Goal: Browse casually: Explore the website without a specific task or goal

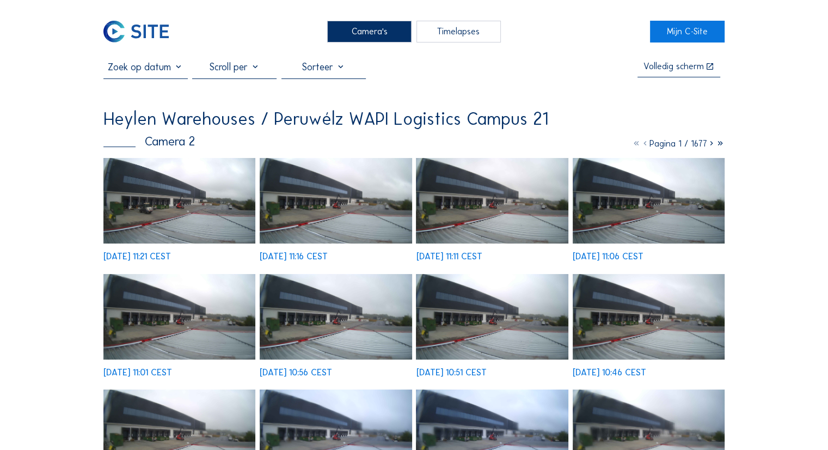
click at [240, 192] on img at bounding box center [179, 200] width 152 height 85
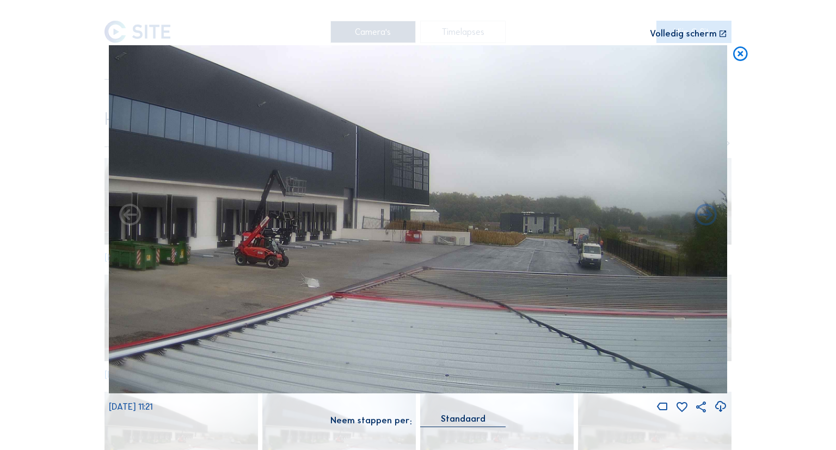
click at [473, 36] on div "Volledig scherm" at bounding box center [683, 33] width 67 height 9
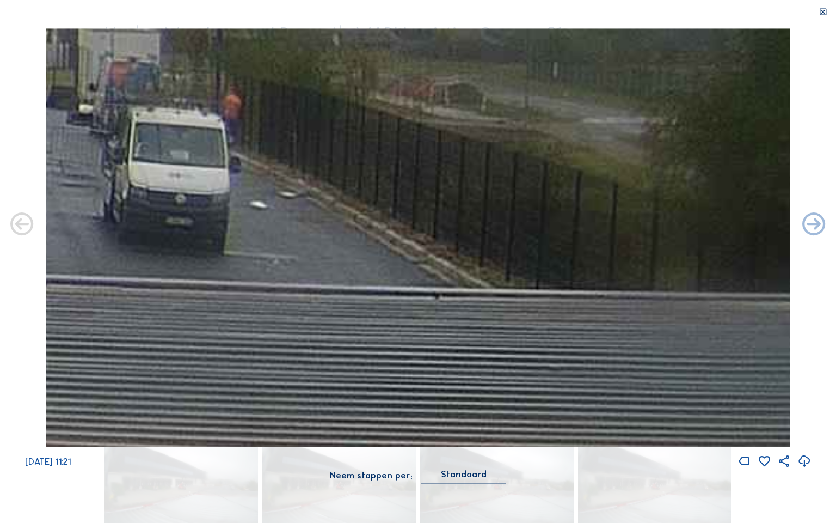
drag, startPoint x: 649, startPoint y: 252, endPoint x: 470, endPoint y: 227, distance: 180.3
click at [473, 229] on img at bounding box center [417, 237] width 743 height 418
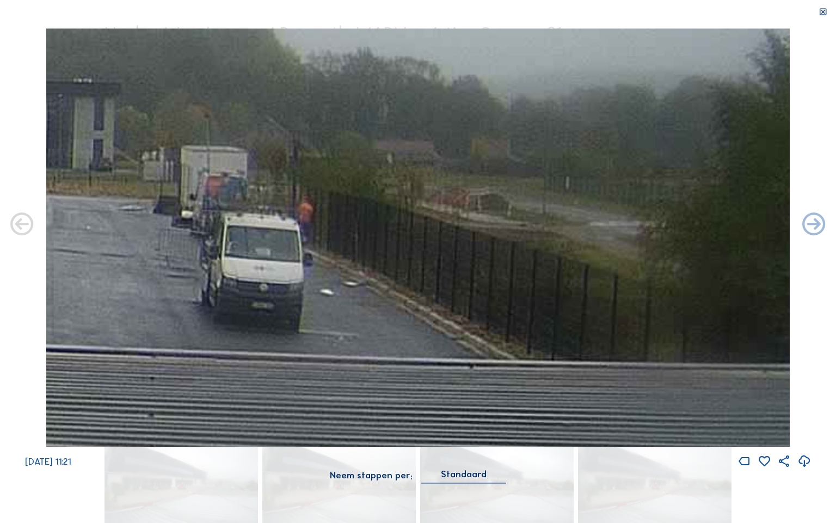
drag, startPoint x: 289, startPoint y: 178, endPoint x: 351, endPoint y: 271, distance: 111.5
click at [351, 256] on img at bounding box center [417, 237] width 743 height 418
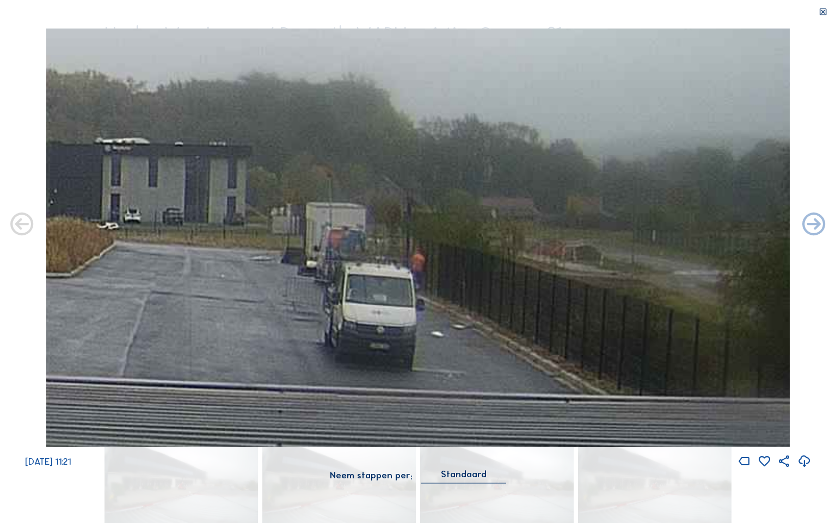
drag, startPoint x: 305, startPoint y: 219, endPoint x: 417, endPoint y: 268, distance: 122.4
click at [417, 256] on img at bounding box center [417, 237] width 743 height 418
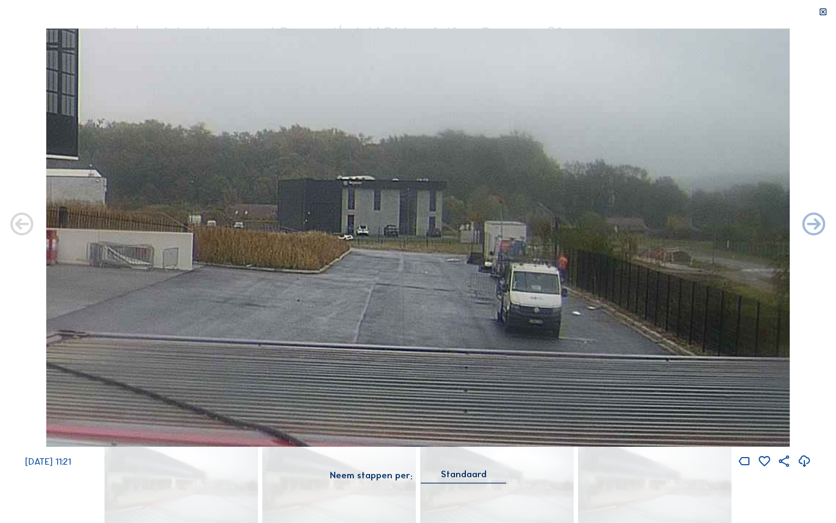
drag, startPoint x: 356, startPoint y: 253, endPoint x: 497, endPoint y: 256, distance: 140.5
click at [473, 256] on img at bounding box center [417, 237] width 743 height 418
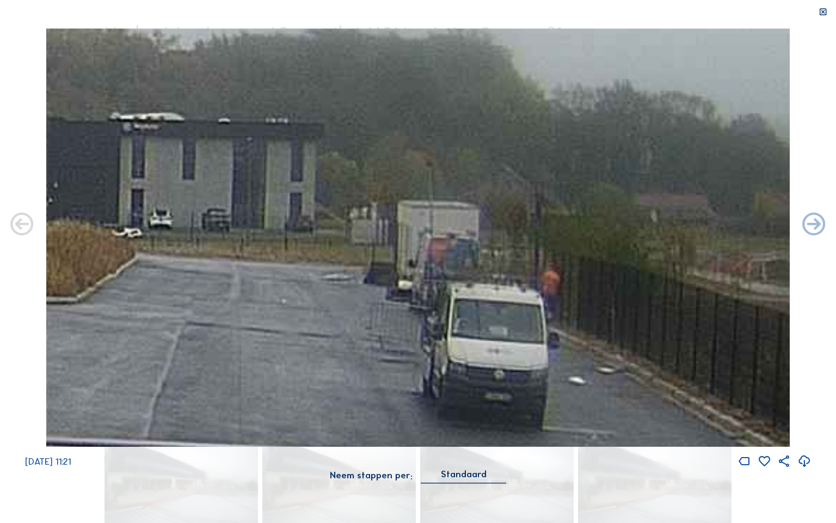
drag, startPoint x: 617, startPoint y: 246, endPoint x: 482, endPoint y: 246, distance: 135.0
click at [473, 246] on img at bounding box center [417, 237] width 743 height 418
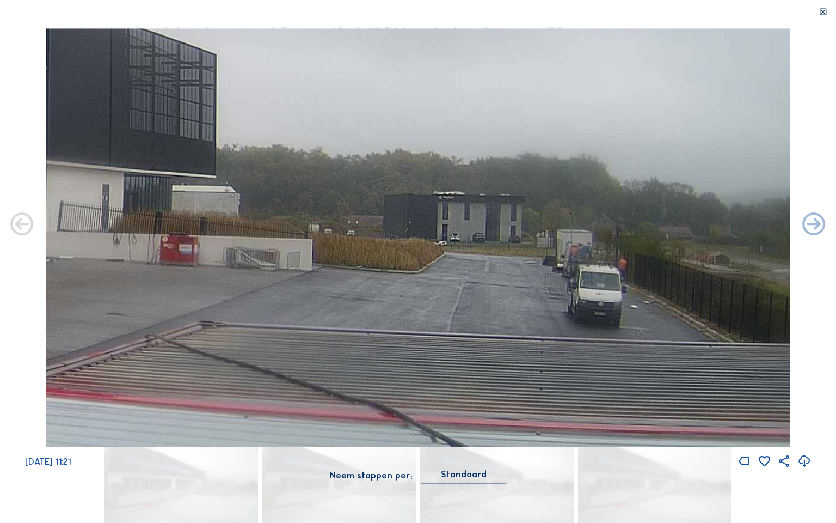
drag, startPoint x: 454, startPoint y: 264, endPoint x: 656, endPoint y: 239, distance: 204.0
click at [473, 239] on img at bounding box center [417, 237] width 743 height 418
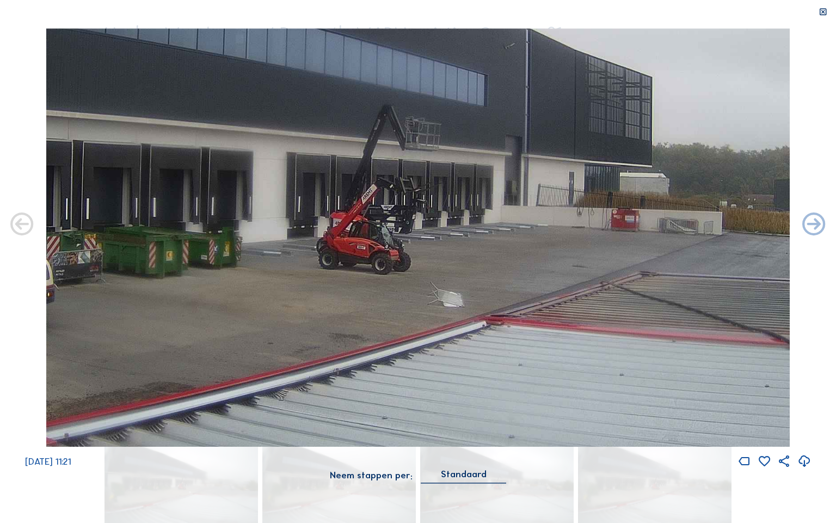
drag, startPoint x: 425, startPoint y: 255, endPoint x: 676, endPoint y: 237, distance: 251.7
click at [473, 237] on img at bounding box center [417, 237] width 743 height 418
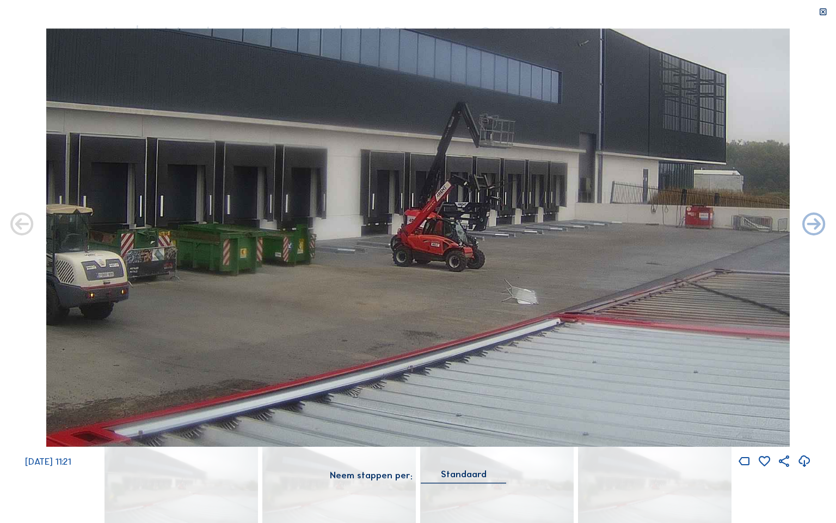
click at [473, 255] on img at bounding box center [417, 237] width 743 height 418
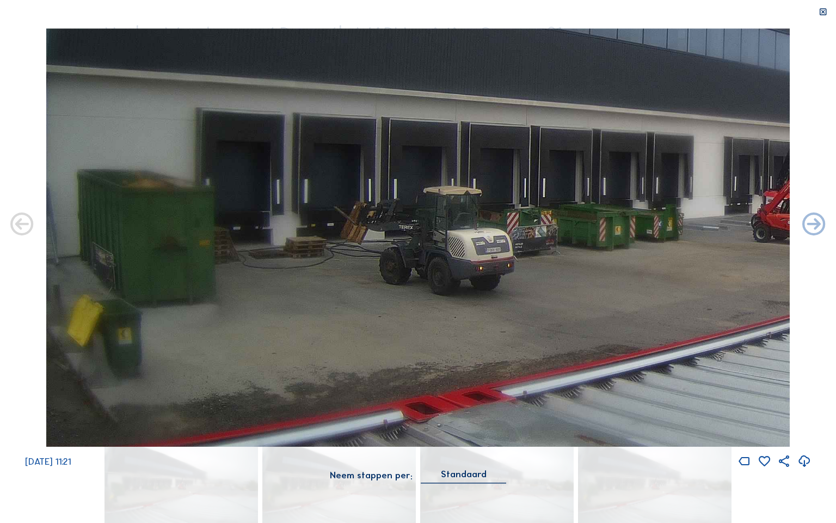
drag, startPoint x: 485, startPoint y: 239, endPoint x: 660, endPoint y: 223, distance: 176.1
click at [473, 213] on img at bounding box center [417, 237] width 743 height 418
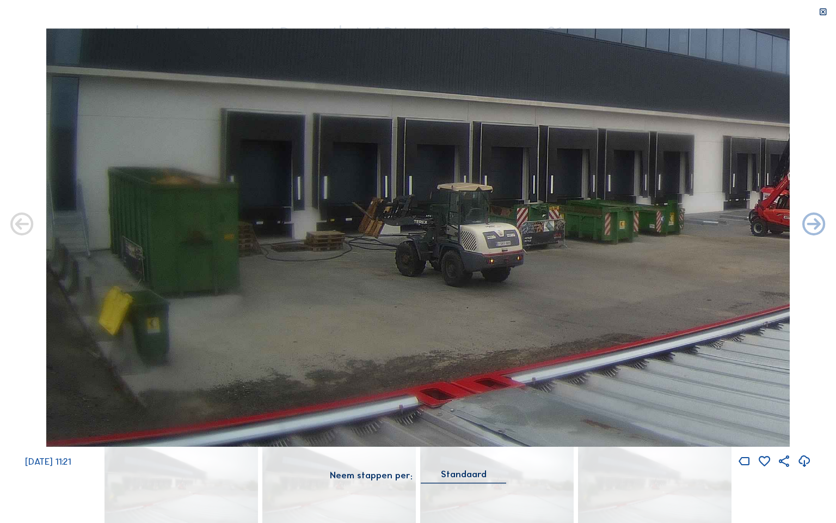
drag, startPoint x: 366, startPoint y: 238, endPoint x: 669, endPoint y: 233, distance: 302.8
click at [473, 233] on img at bounding box center [417, 237] width 743 height 418
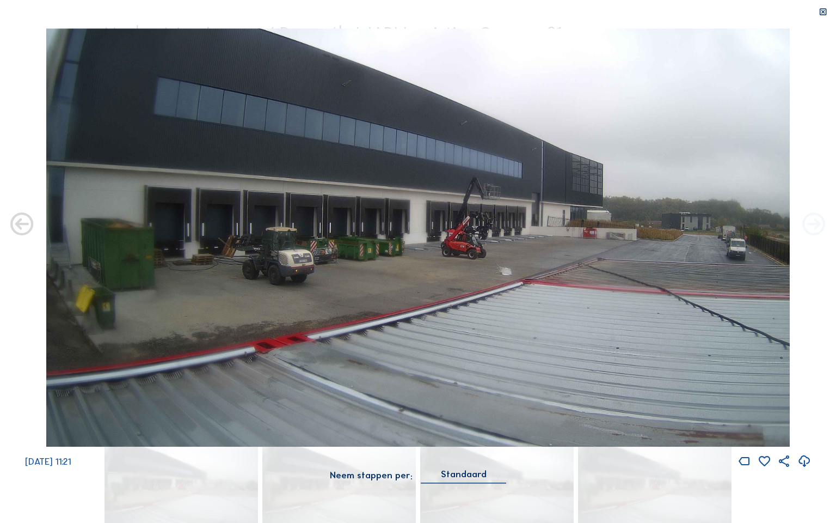
click at [473, 230] on icon at bounding box center [814, 225] width 28 height 28
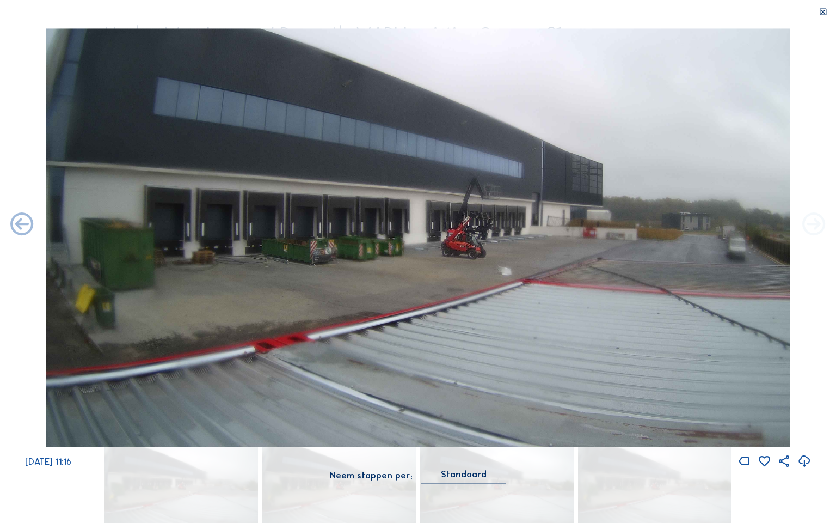
click at [473, 229] on icon at bounding box center [814, 225] width 28 height 28
click at [473, 231] on icon at bounding box center [814, 225] width 28 height 28
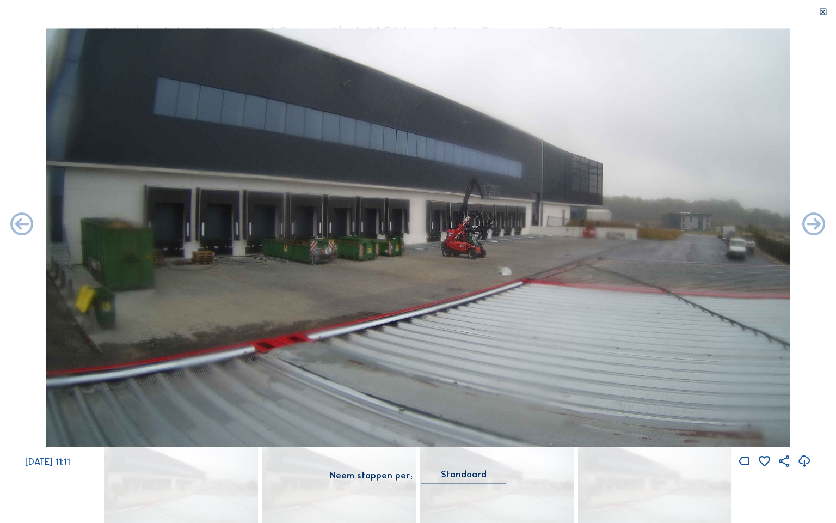
click at [473, 231] on icon at bounding box center [814, 225] width 28 height 28
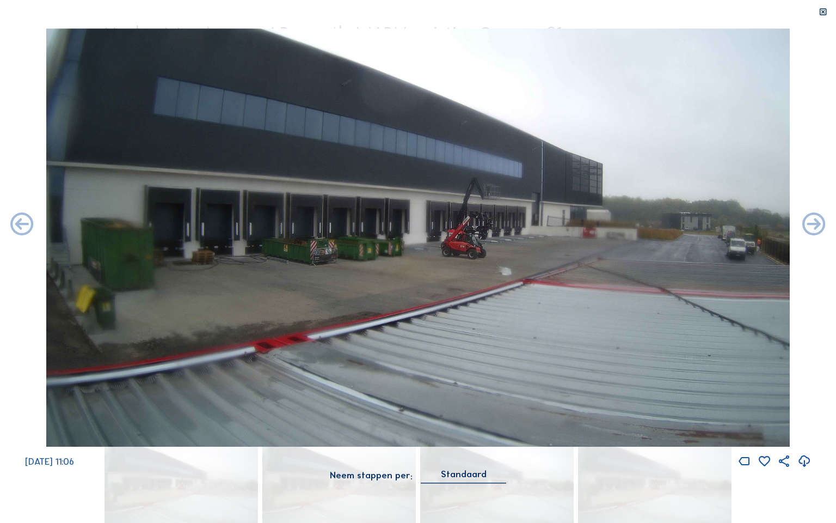
click at [473, 231] on icon at bounding box center [814, 225] width 28 height 28
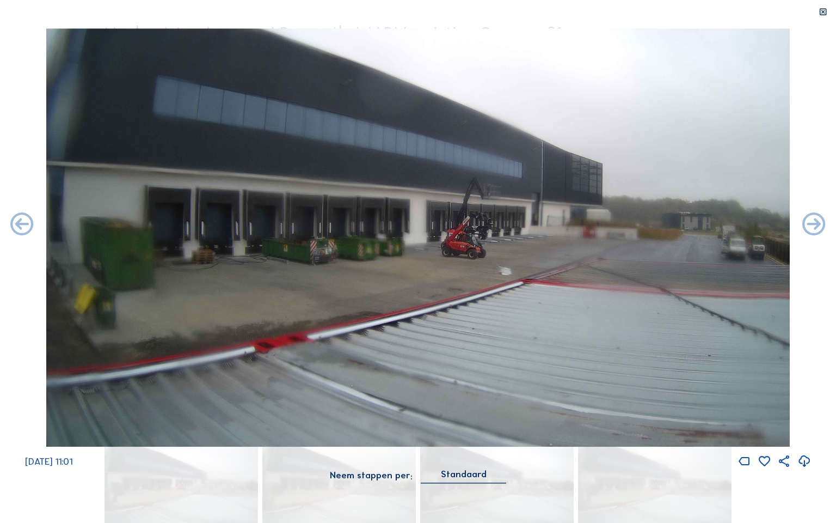
click at [473, 231] on icon at bounding box center [814, 225] width 28 height 28
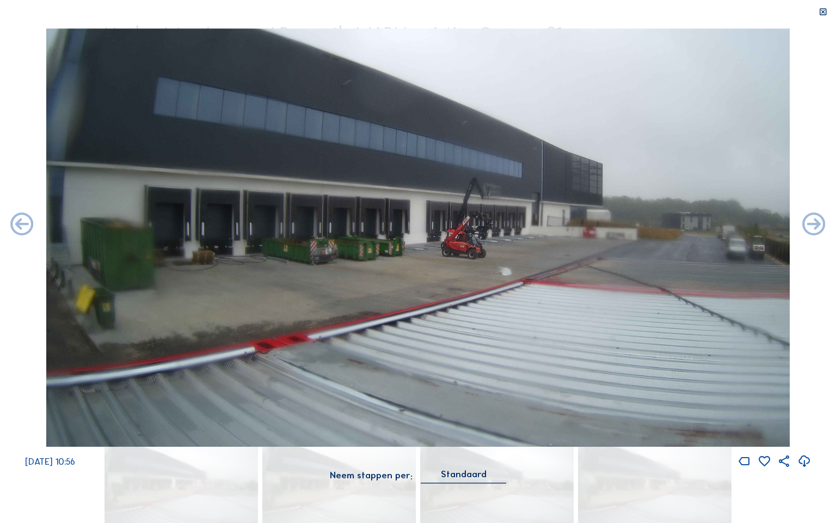
click at [473, 231] on icon at bounding box center [814, 225] width 28 height 28
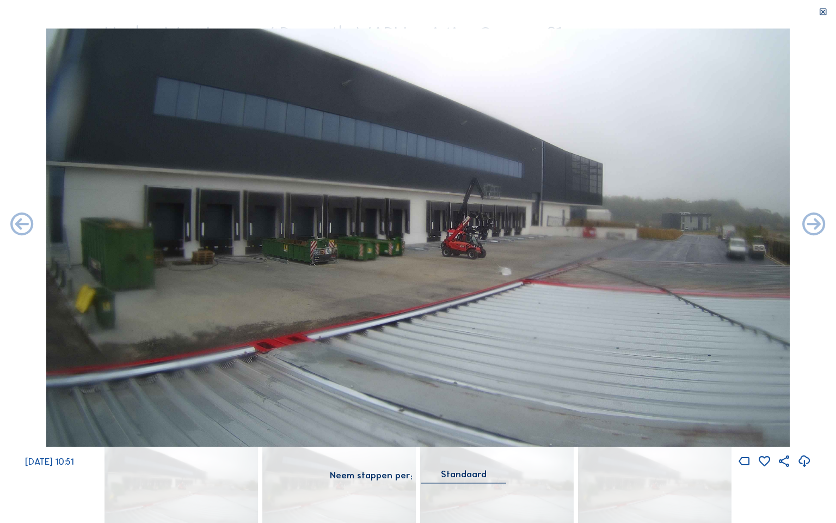
click at [473, 231] on icon at bounding box center [814, 225] width 28 height 28
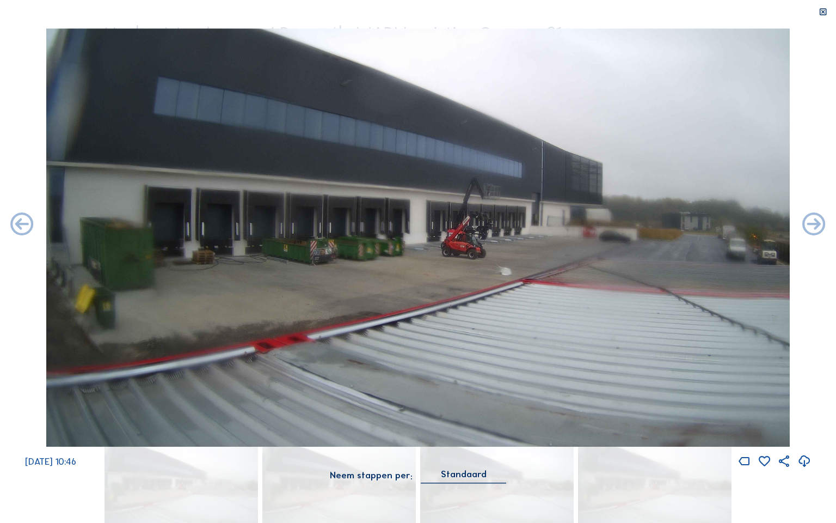
click at [473, 231] on icon at bounding box center [814, 225] width 28 height 28
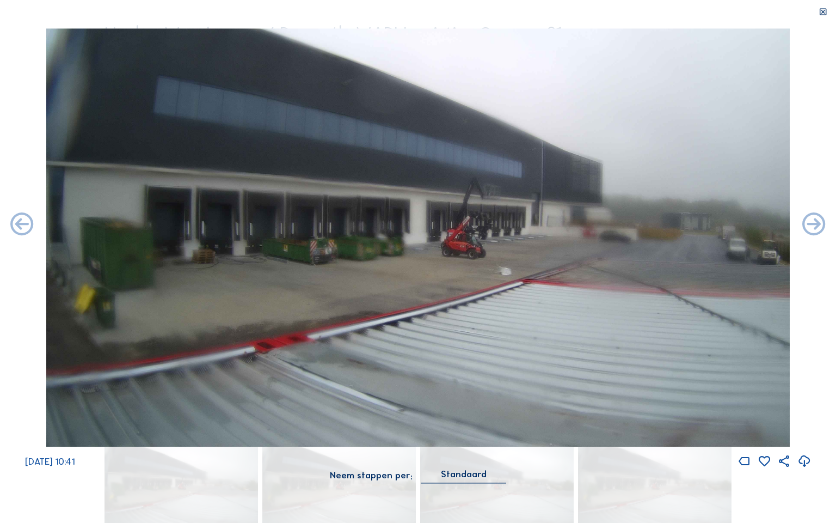
click at [473, 231] on icon at bounding box center [814, 225] width 28 height 28
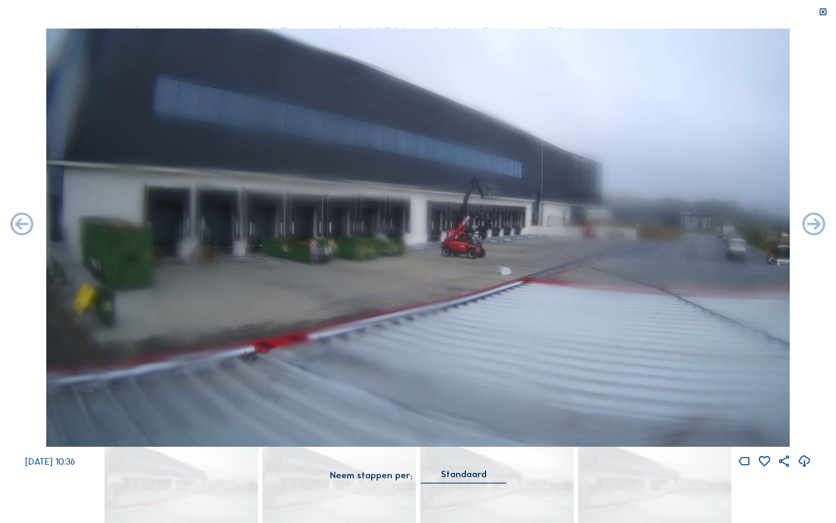
click at [473, 231] on icon at bounding box center [814, 225] width 28 height 28
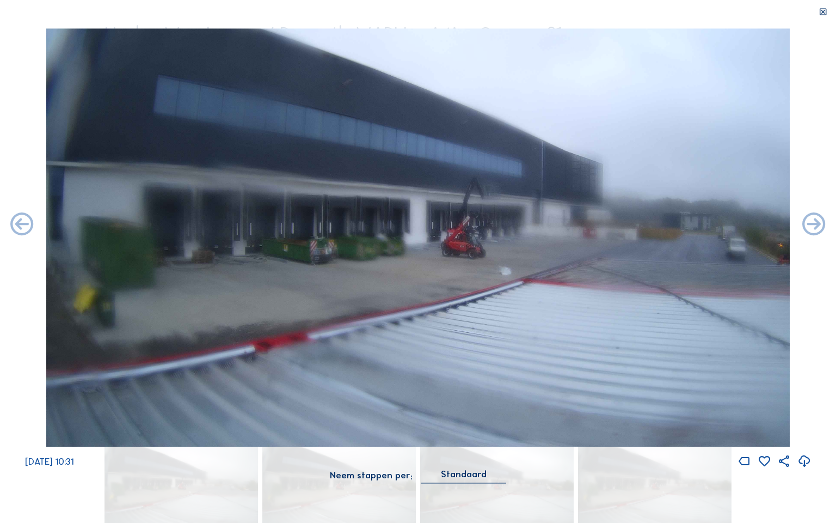
click at [473, 231] on icon at bounding box center [814, 225] width 28 height 28
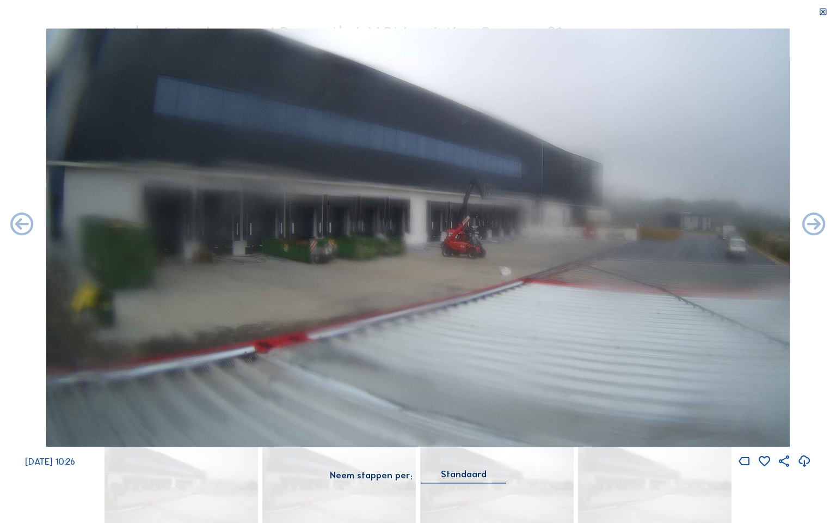
click at [473, 231] on icon at bounding box center [814, 225] width 28 height 28
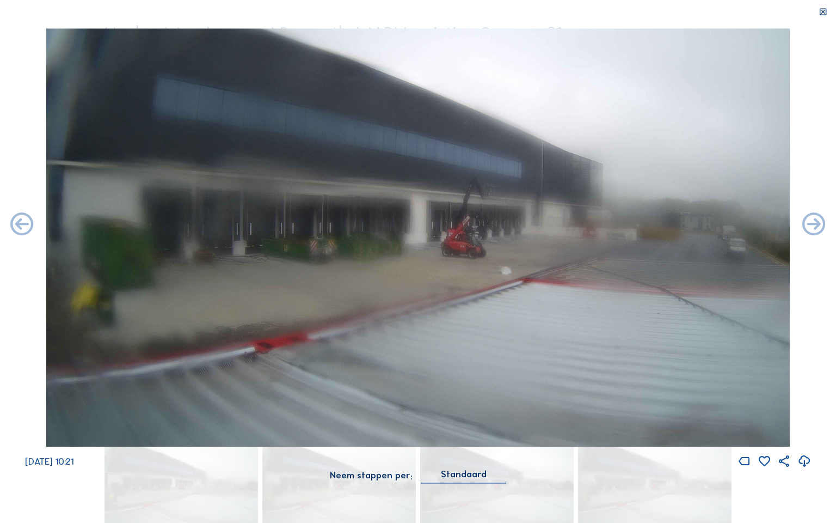
click at [473, 231] on icon at bounding box center [814, 225] width 28 height 28
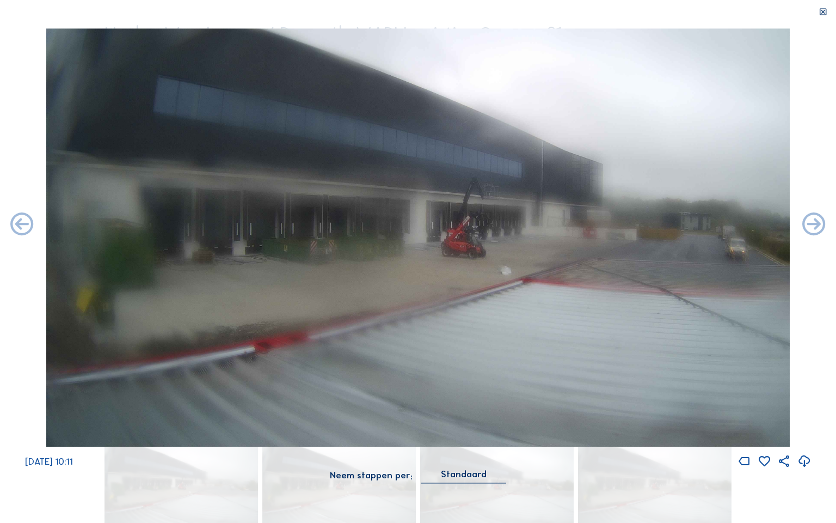
click at [473, 231] on icon at bounding box center [814, 225] width 28 height 28
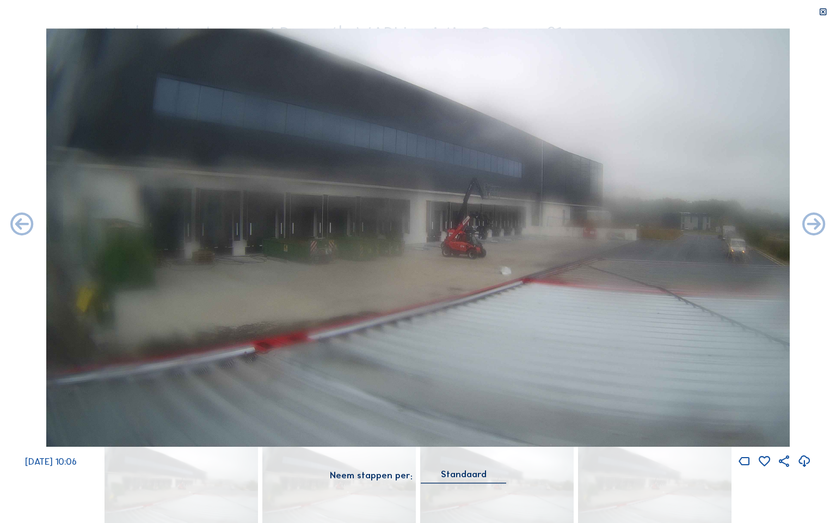
click at [473, 231] on icon at bounding box center [814, 225] width 28 height 28
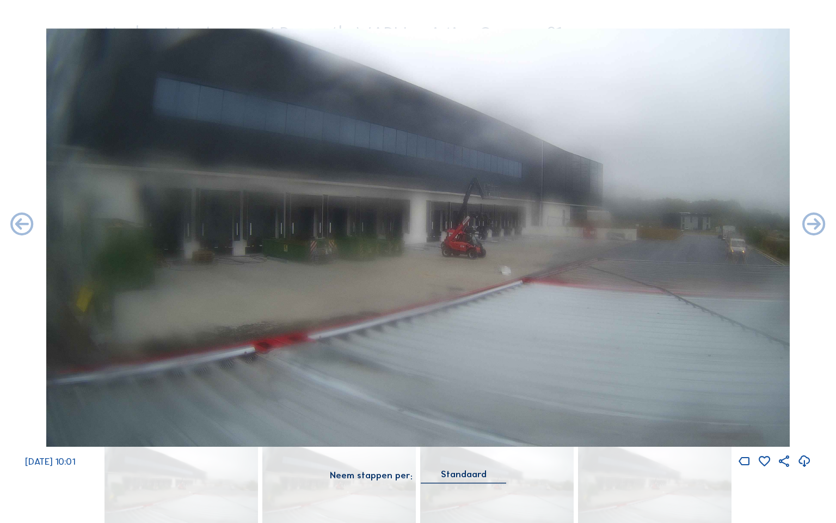
click at [473, 231] on icon at bounding box center [814, 225] width 28 height 28
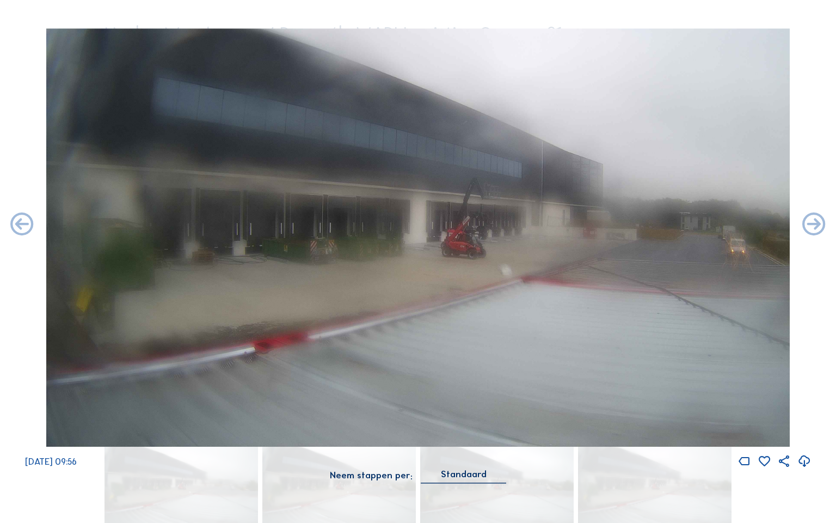
click at [473, 231] on icon at bounding box center [814, 225] width 28 height 28
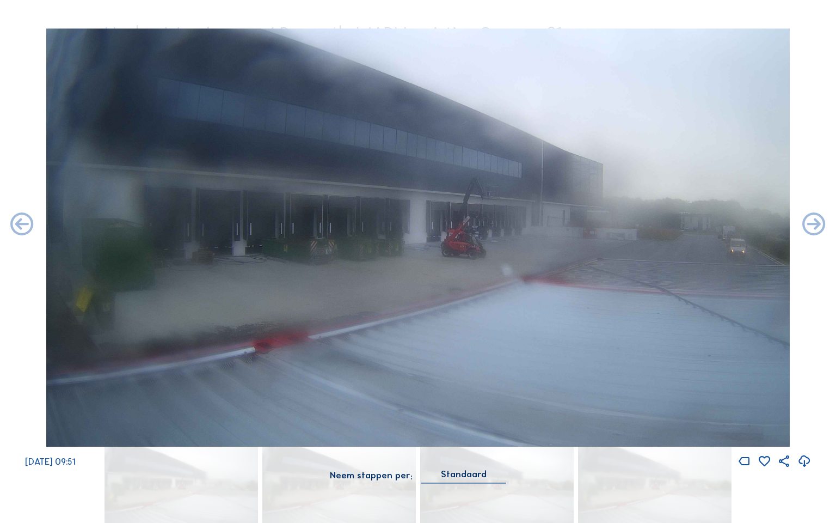
click at [473, 231] on icon at bounding box center [814, 225] width 28 height 28
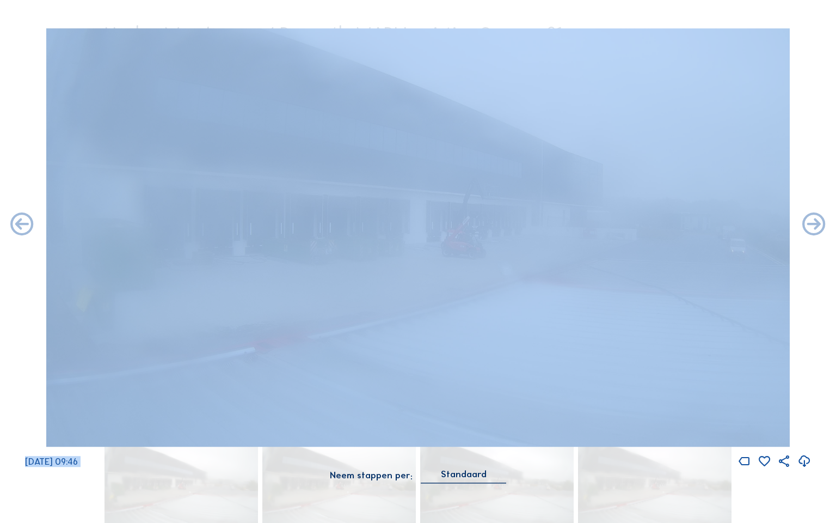
click at [473, 231] on icon at bounding box center [814, 225] width 28 height 28
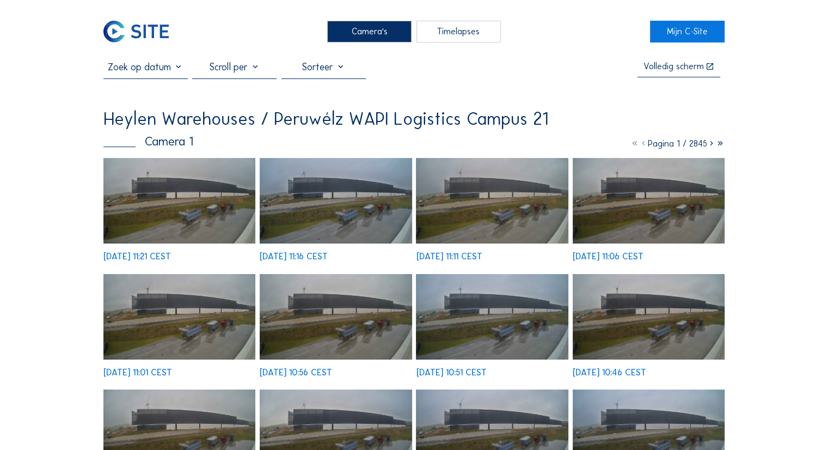
click at [203, 207] on img at bounding box center [179, 200] width 152 height 85
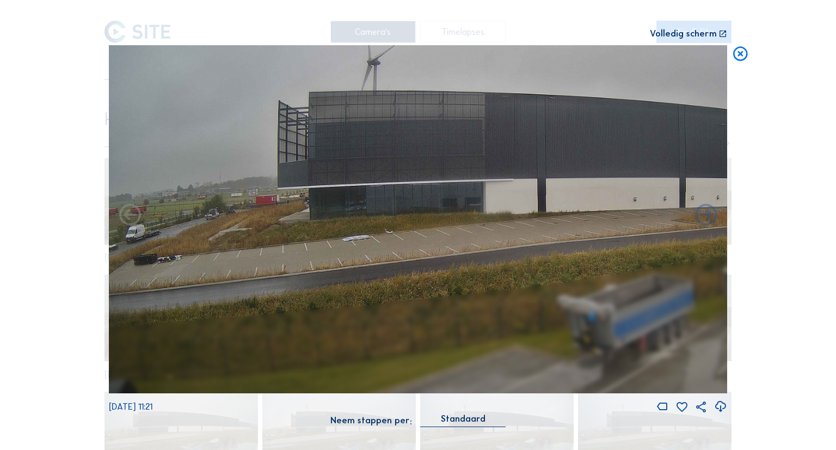
drag, startPoint x: 189, startPoint y: 201, endPoint x: 290, endPoint y: 223, distance: 102.5
click at [459, 194] on img at bounding box center [418, 219] width 619 height 348
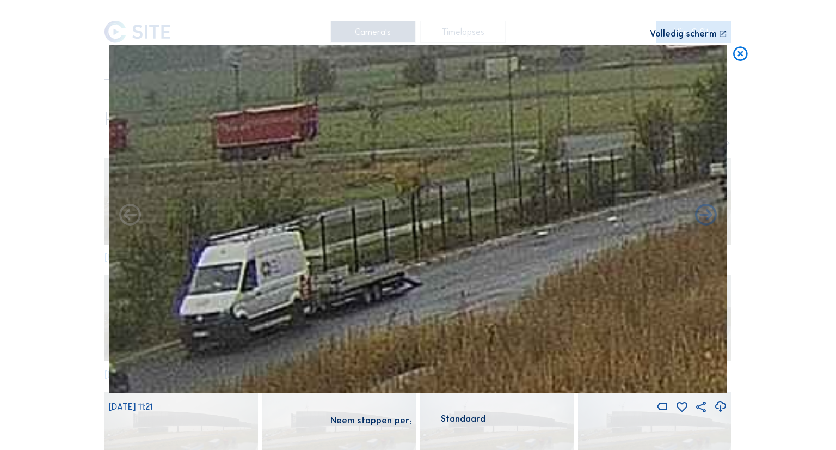
drag, startPoint x: 283, startPoint y: 209, endPoint x: 647, endPoint y: 151, distance: 368.9
click at [647, 151] on img at bounding box center [418, 219] width 619 height 348
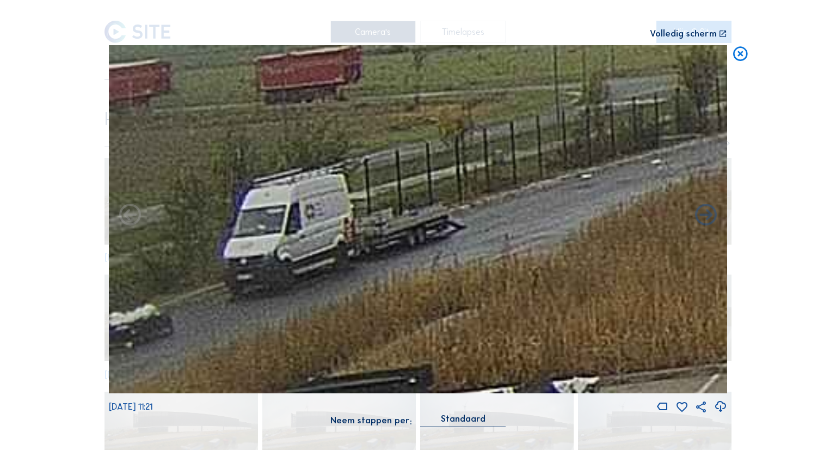
drag, startPoint x: 394, startPoint y: 219, endPoint x: 586, endPoint y: 179, distance: 196.9
click at [586, 179] on img at bounding box center [418, 219] width 619 height 348
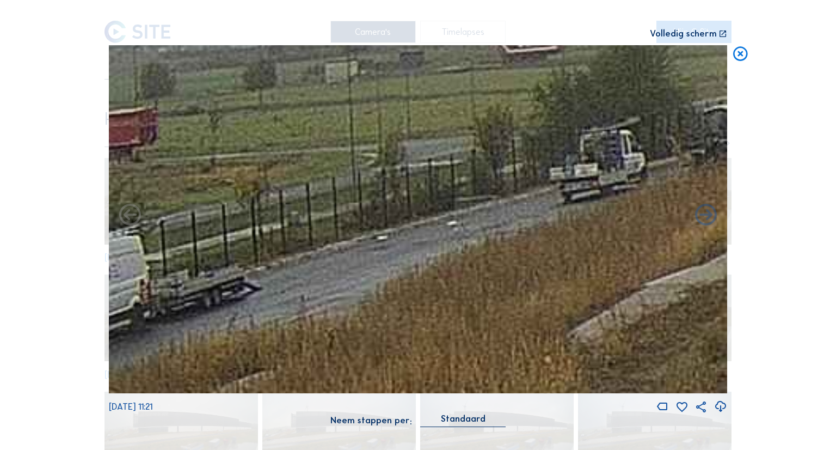
drag, startPoint x: 479, startPoint y: 197, endPoint x: 280, endPoint y: 248, distance: 205.8
click at [250, 260] on img at bounding box center [418, 219] width 619 height 348
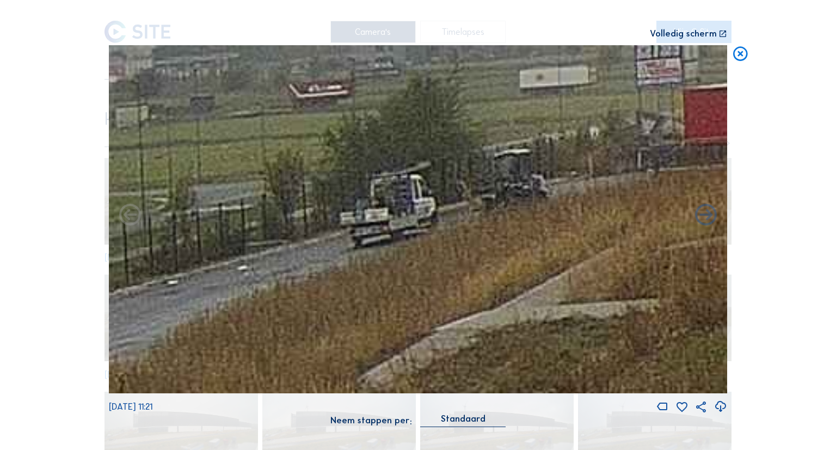
drag, startPoint x: 423, startPoint y: 206, endPoint x: 244, endPoint y: 247, distance: 183.6
click at [244, 247] on img at bounding box center [418, 219] width 619 height 348
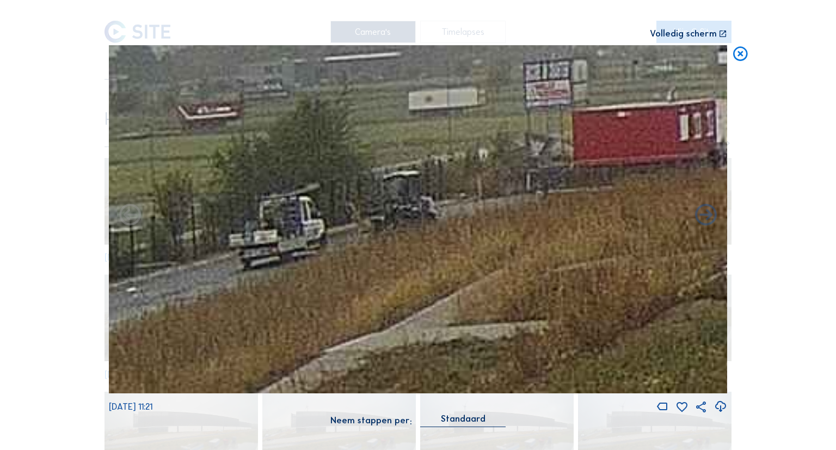
drag, startPoint x: 422, startPoint y: 181, endPoint x: 316, endPoint y: 200, distance: 107.8
click at [316, 200] on img at bounding box center [418, 219] width 619 height 348
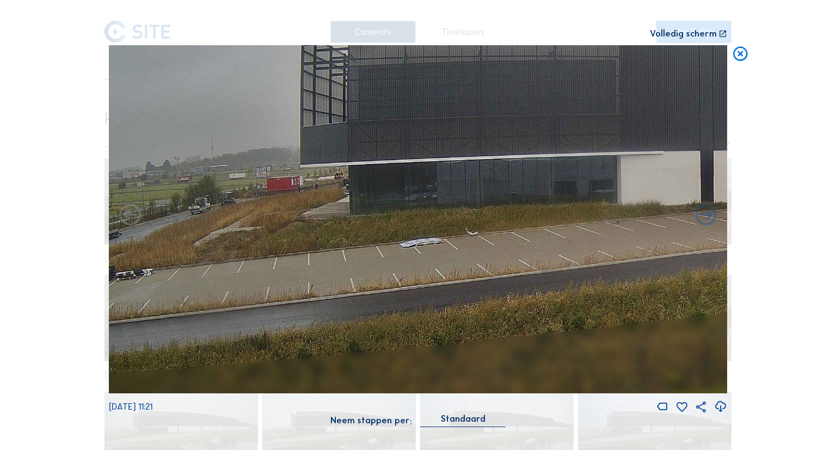
drag, startPoint x: 425, startPoint y: 218, endPoint x: 348, endPoint y: 217, distance: 77.3
click at [348, 217] on img at bounding box center [418, 219] width 619 height 348
